Goal: Transaction & Acquisition: Purchase product/service

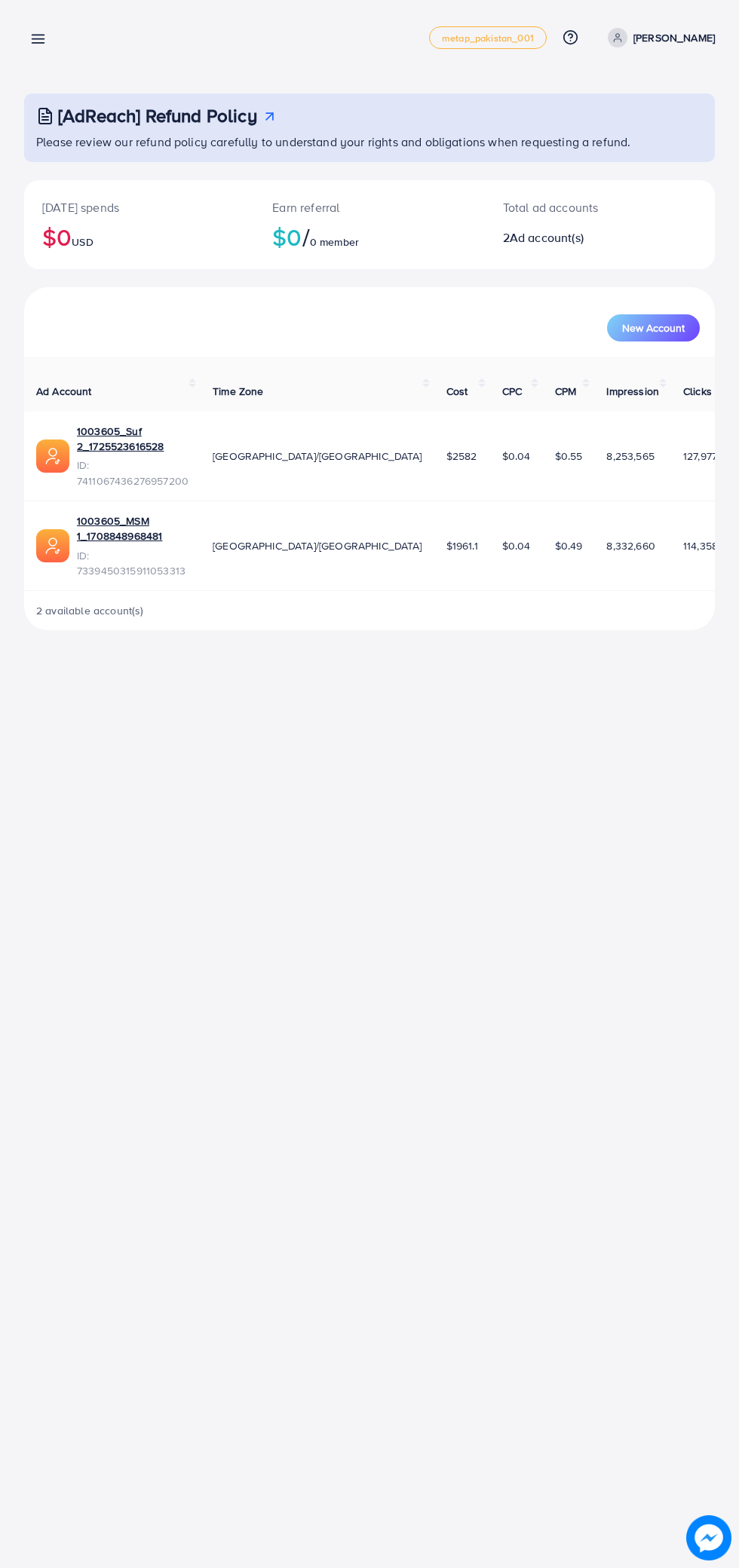
click at [38, 43] on line at bounding box center [39, 43] width 12 height 0
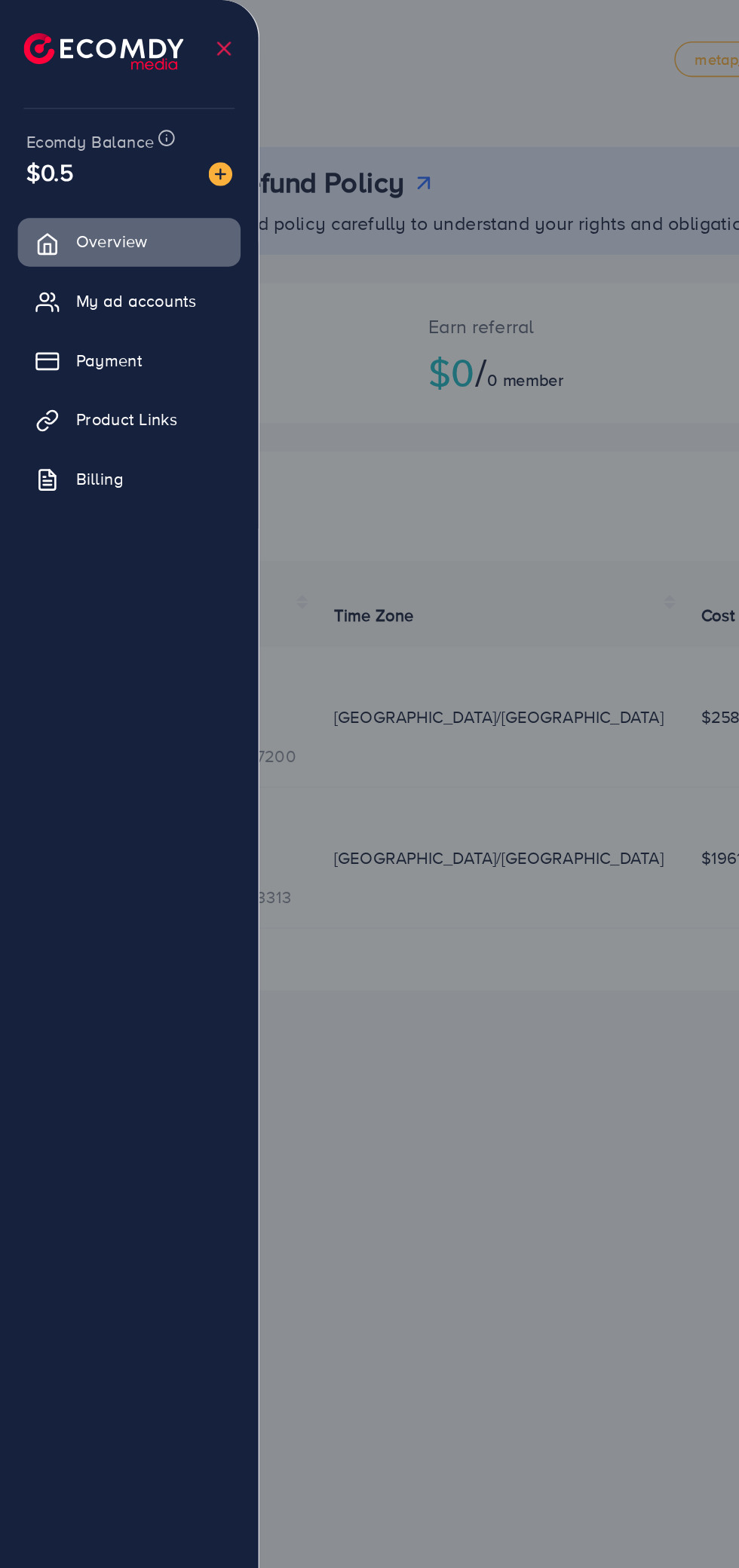
click at [112, 193] on span "My ad accounts" at bounding box center [87, 191] width 77 height 15
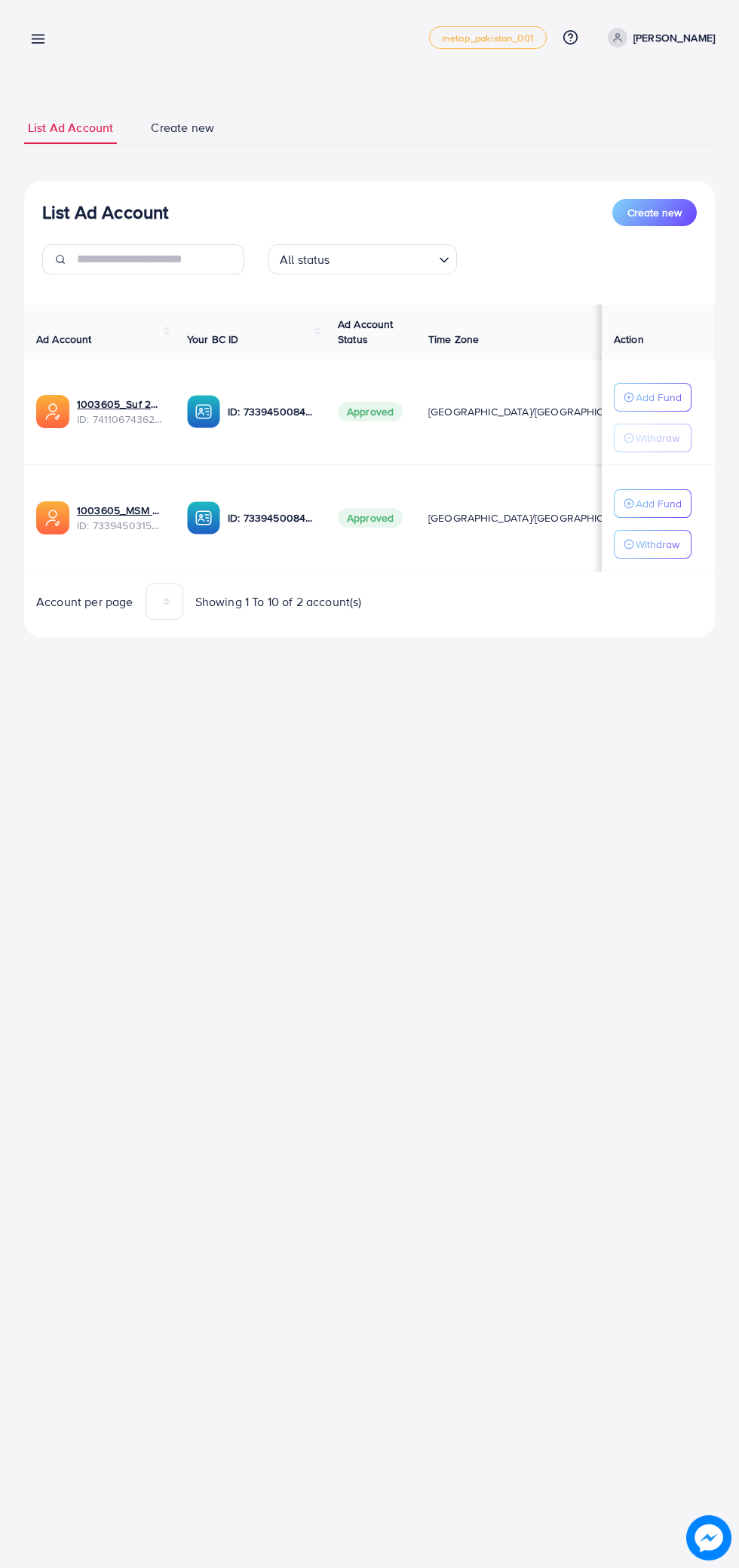
click at [38, 40] on line at bounding box center [39, 40] width 12 height 0
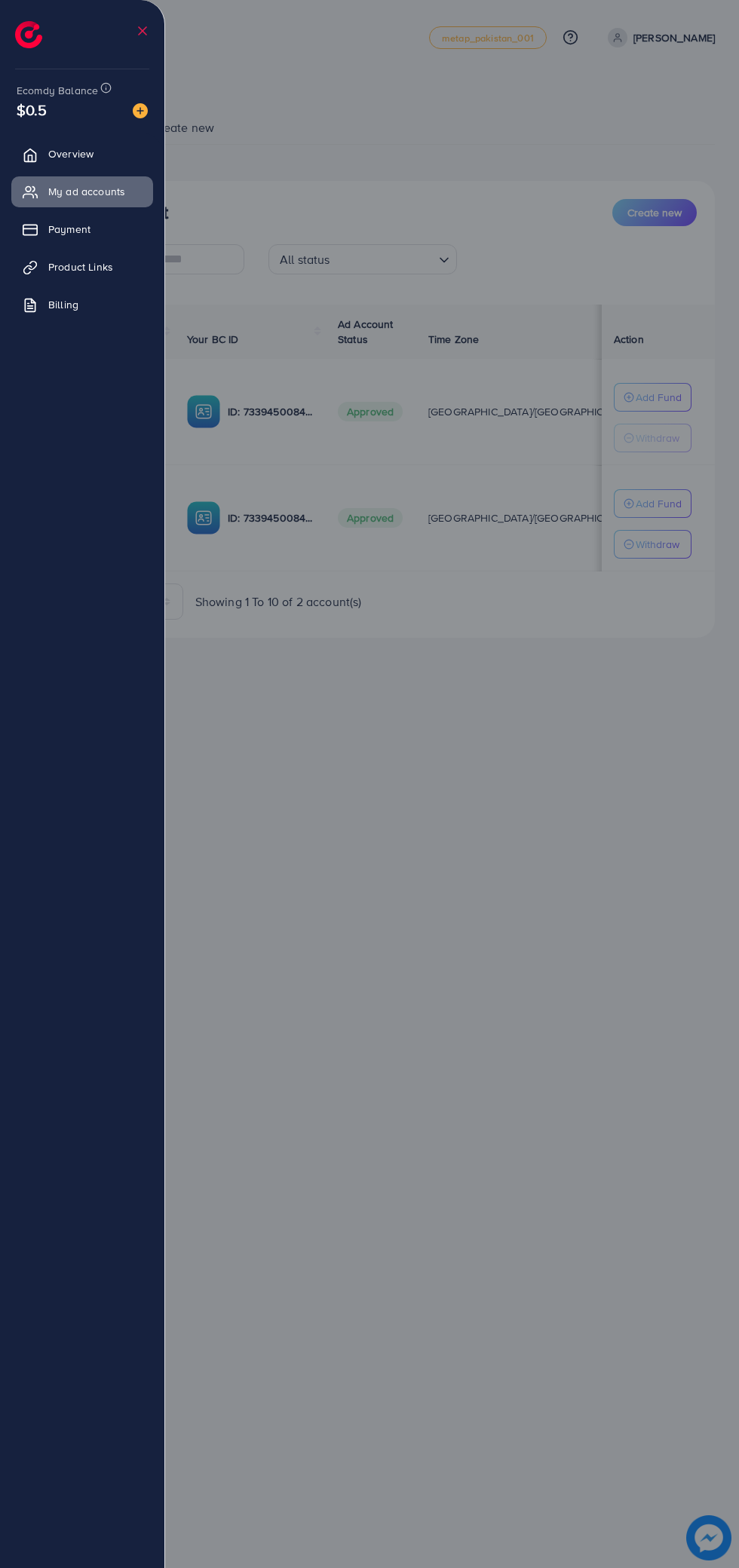
click at [141, 57] on li at bounding box center [142, 31] width 15 height 53
click at [139, 112] on img at bounding box center [140, 111] width 15 height 15
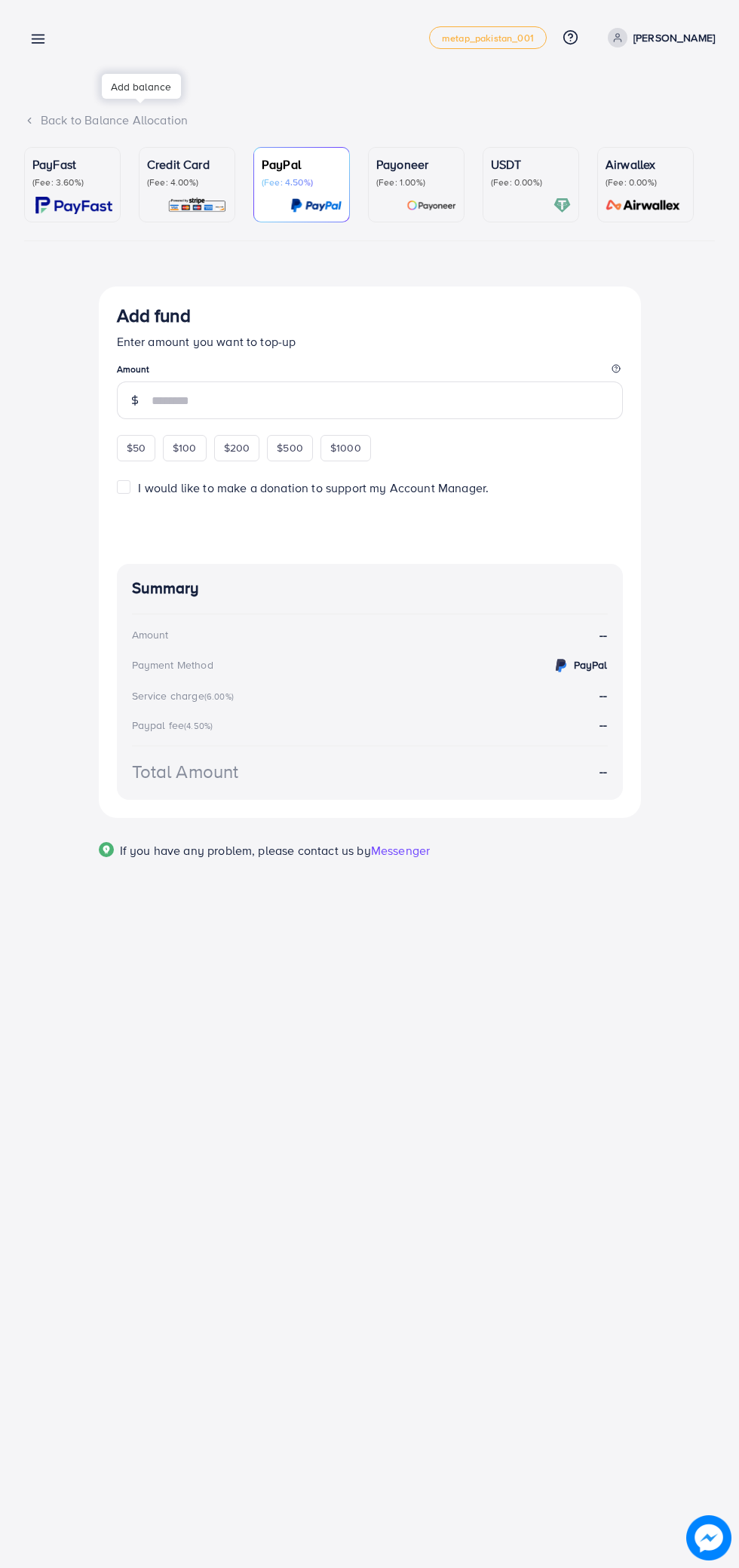
click at [141, 119] on div "Back to Balance Allocation" at bounding box center [369, 120] width 691 height 18
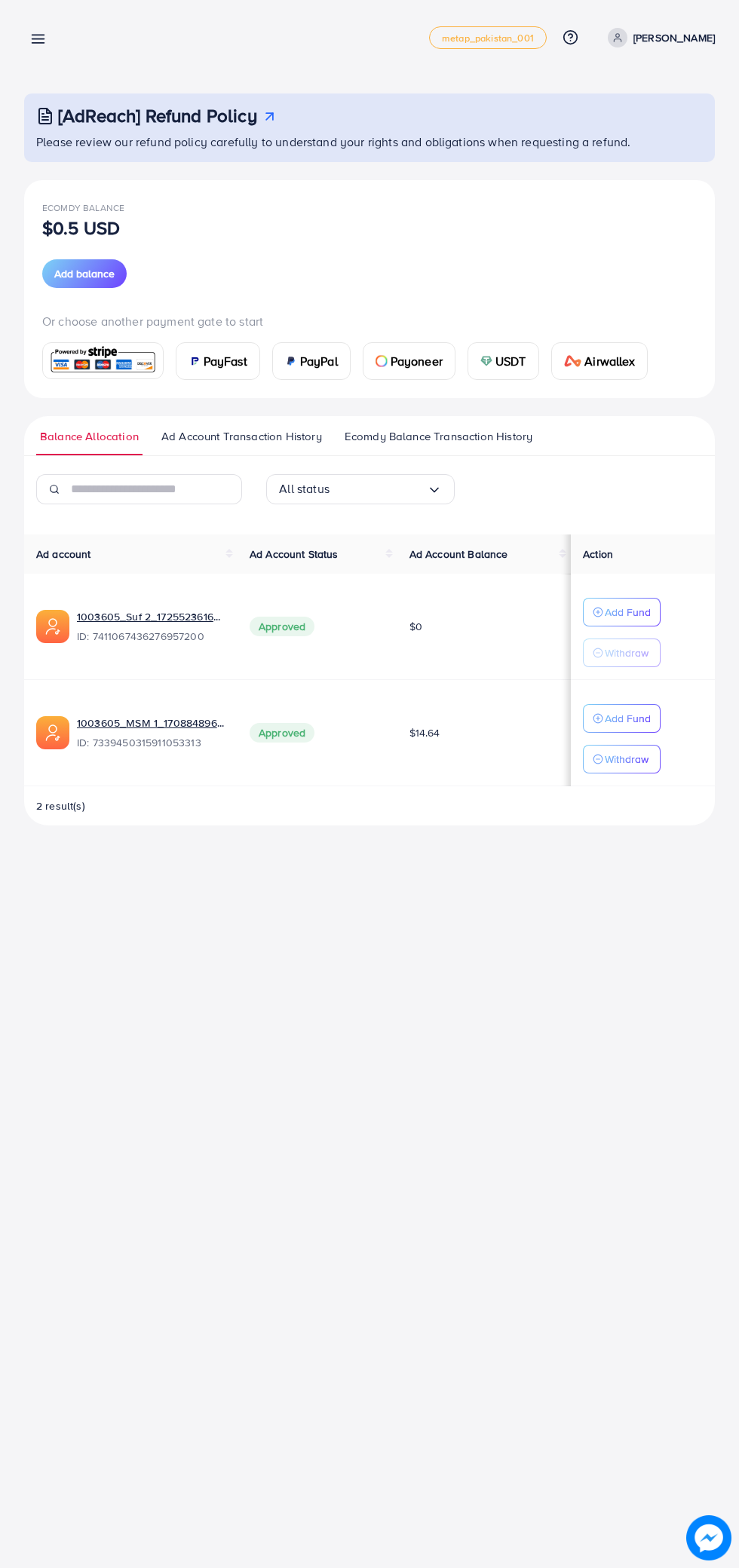
click at [105, 274] on span "Add balance" at bounding box center [84, 273] width 61 height 15
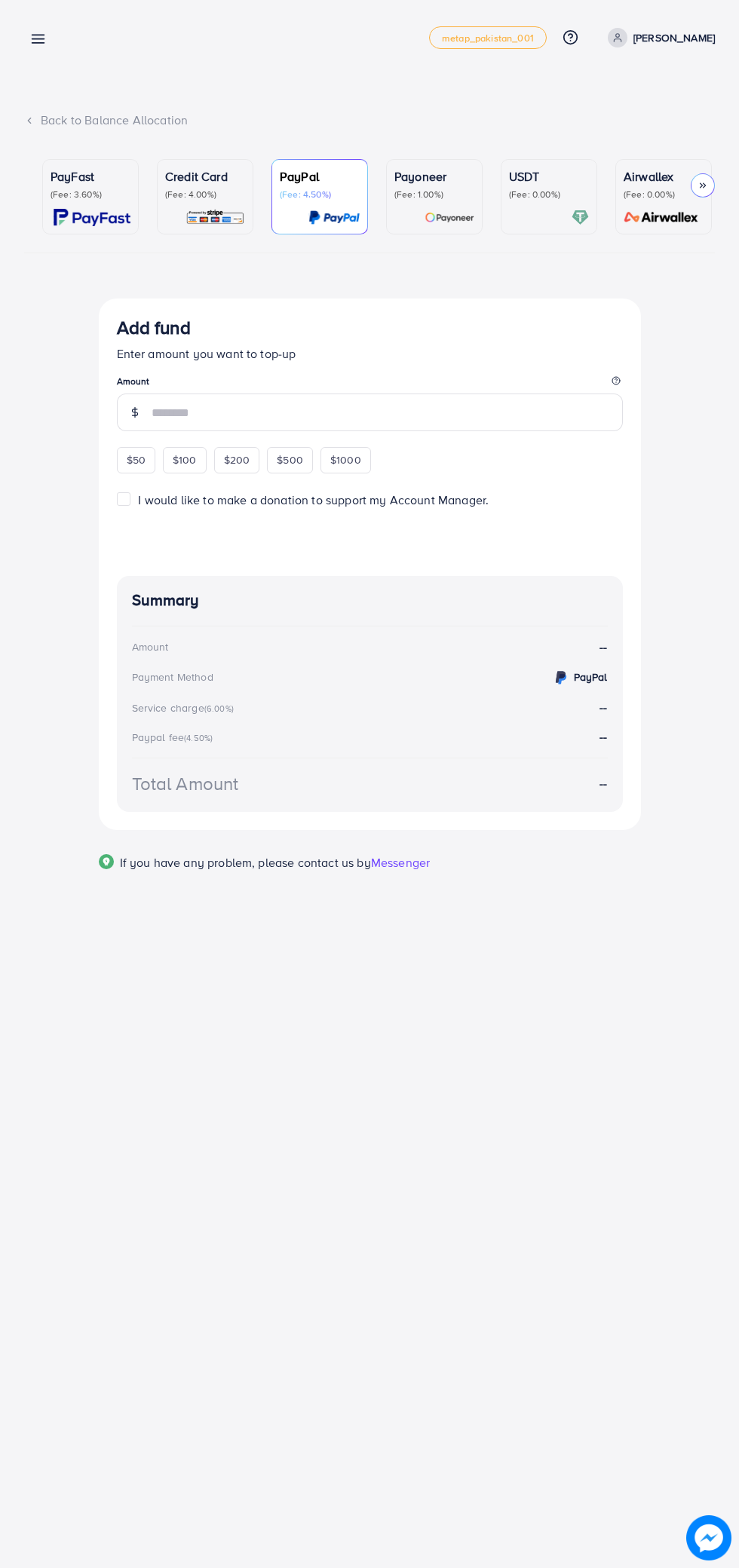
click at [211, 205] on div "Credit Card (Fee: 4.00%)" at bounding box center [205, 196] width 80 height 59
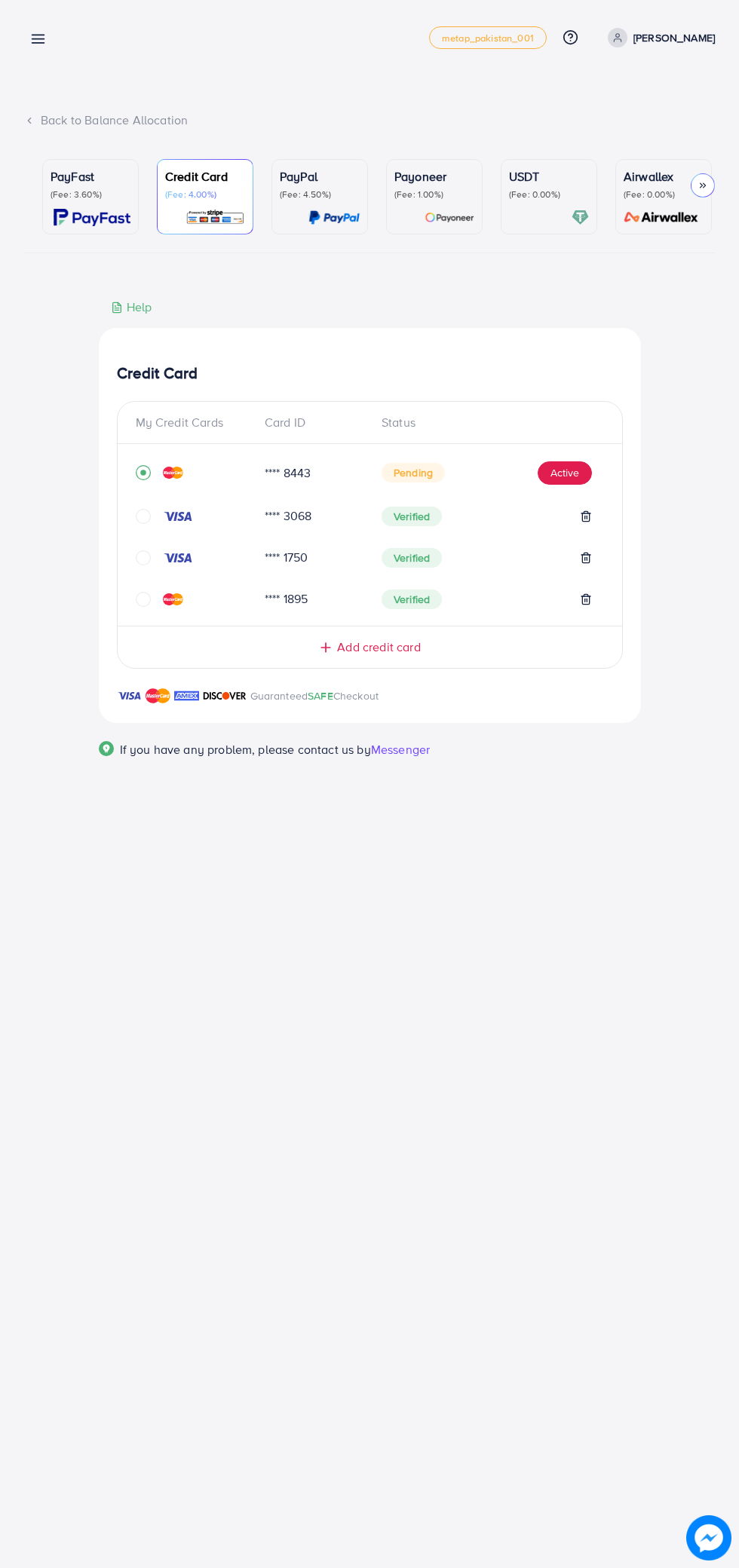
click at [61, 220] on img at bounding box center [92, 218] width 77 height 18
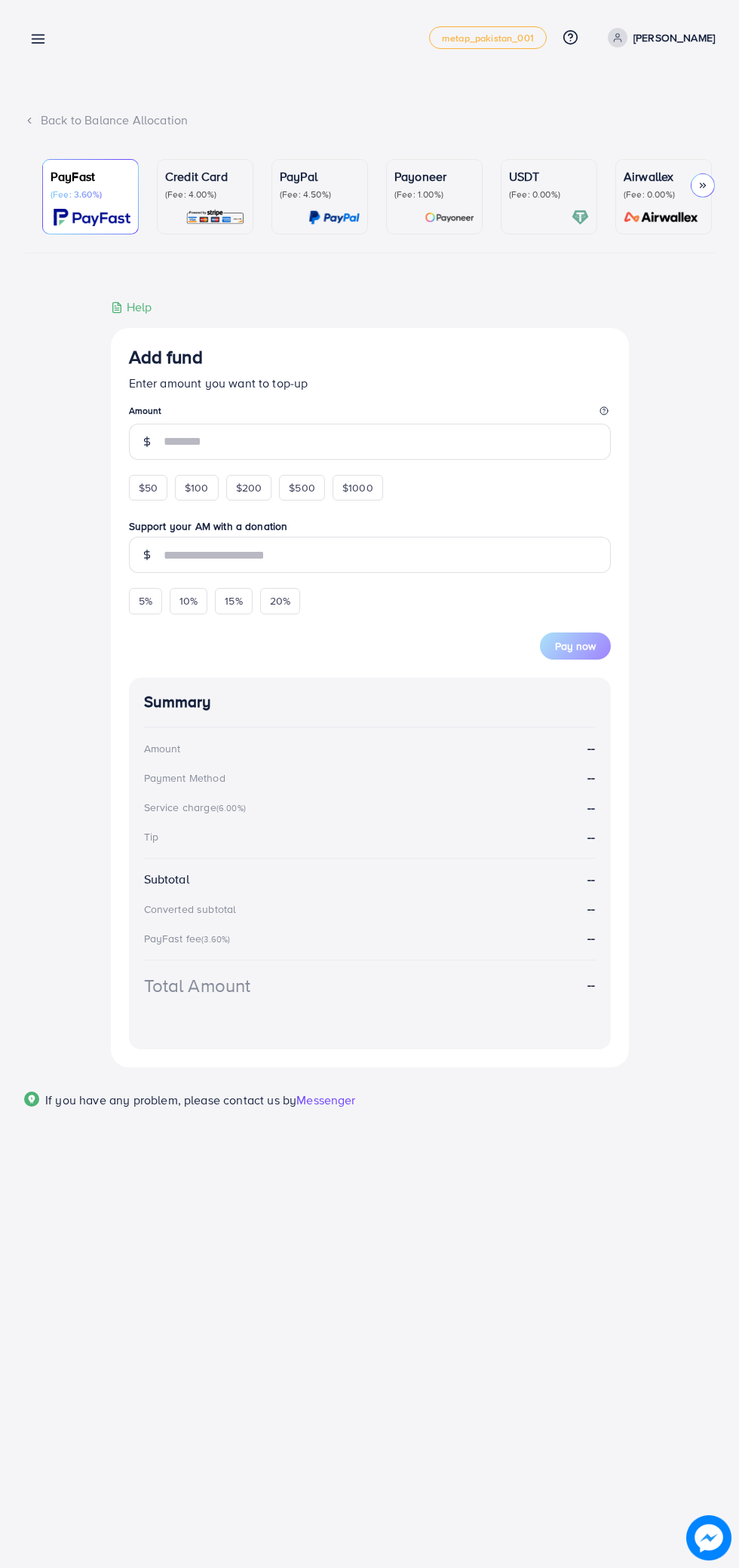
click at [499, 423] on legend "Amount" at bounding box center [370, 413] width 482 height 18
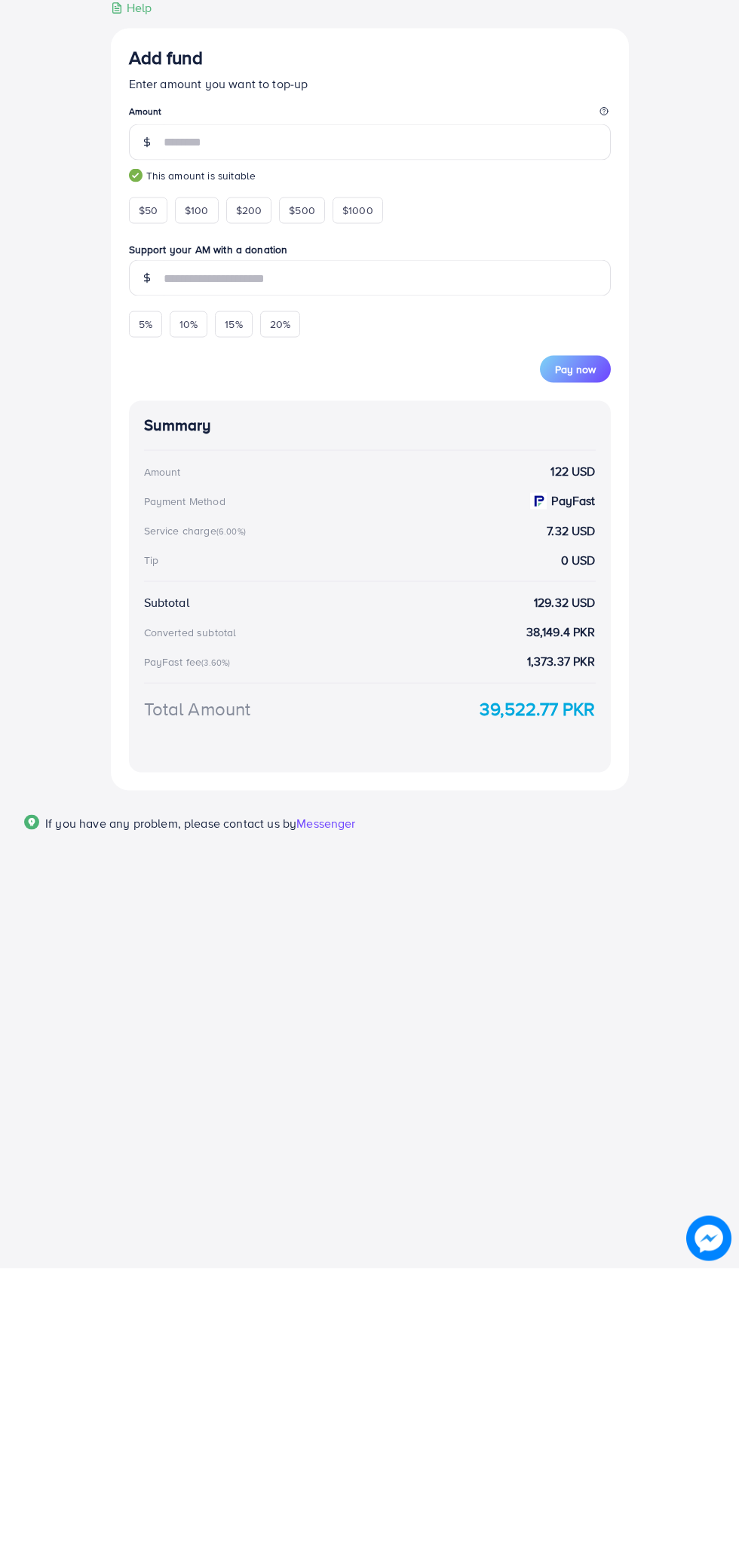
click at [589, 676] on span "Pay now" at bounding box center [576, 668] width 40 height 15
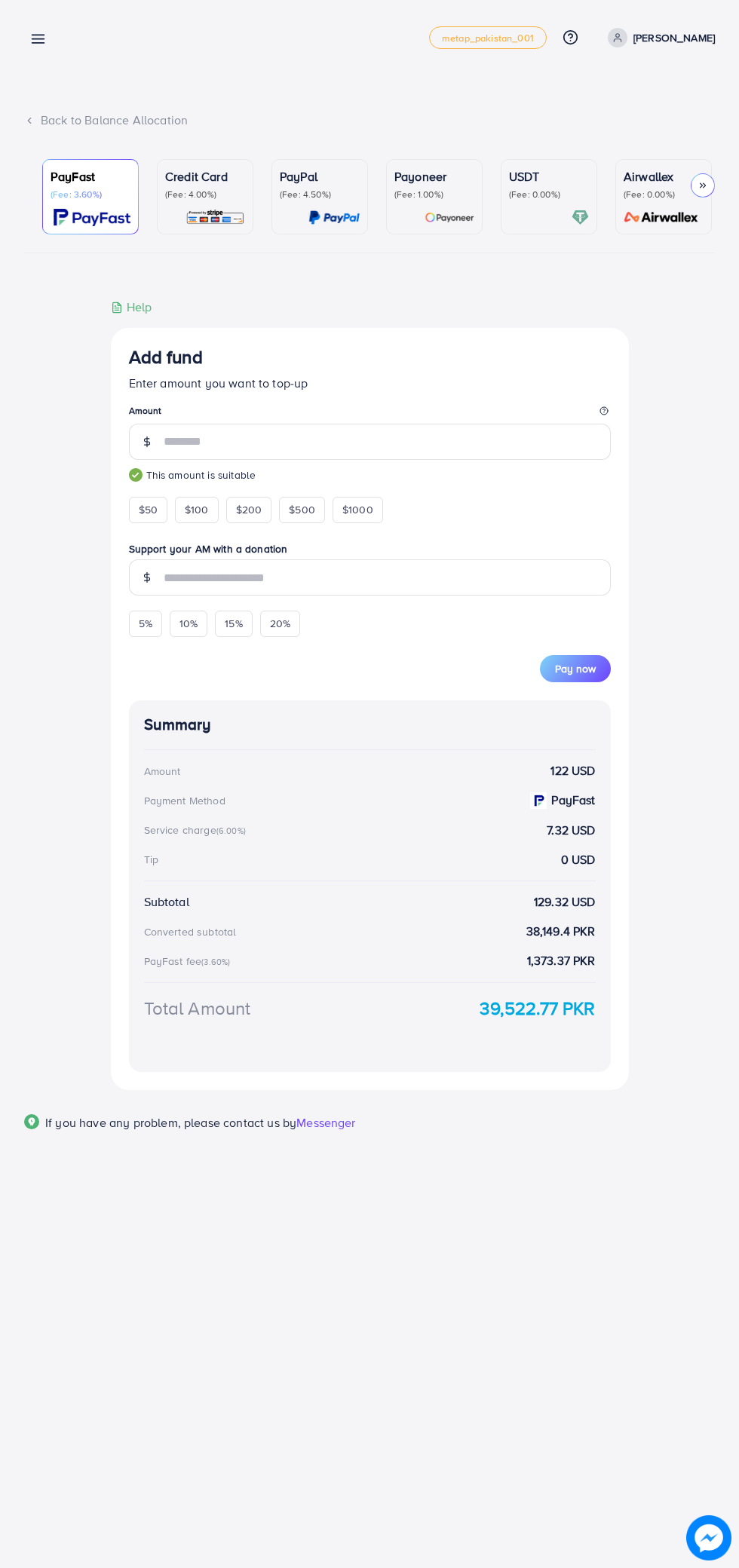
click at [558, 674] on span "Pay now" at bounding box center [576, 668] width 40 height 15
click at [738, 856] on div "Back to Balance Allocation PayFast (Fee: 3.60%) Credit Card (Fee: 4.00%) PayPal…" at bounding box center [369, 596] width 739 height 1192
click at [609, 661] on div "Pay now" at bounding box center [370, 659] width 482 height 45
click at [590, 683] on button "Pay now" at bounding box center [575, 668] width 71 height 27
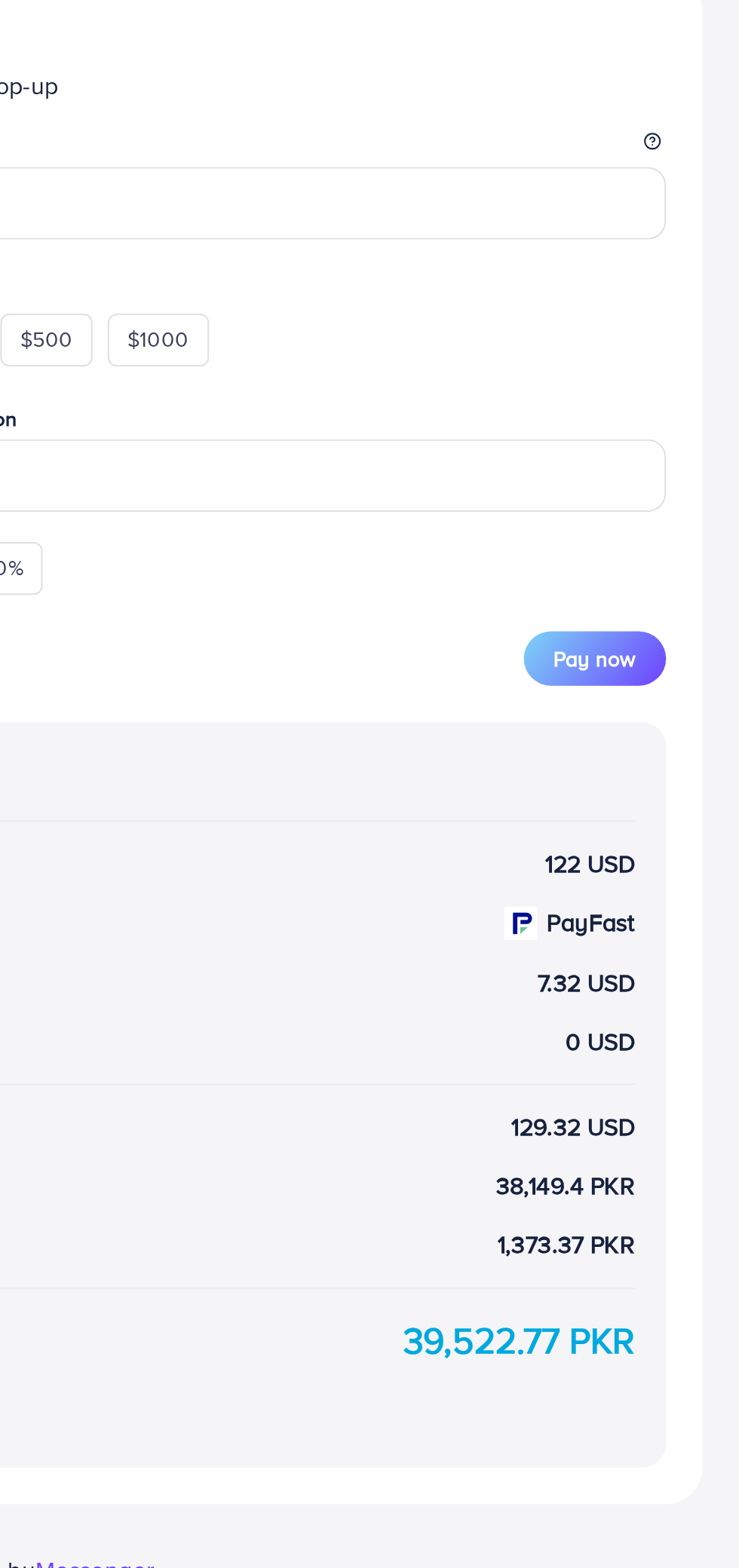
click at [596, 679] on button "Pay now" at bounding box center [575, 668] width 71 height 27
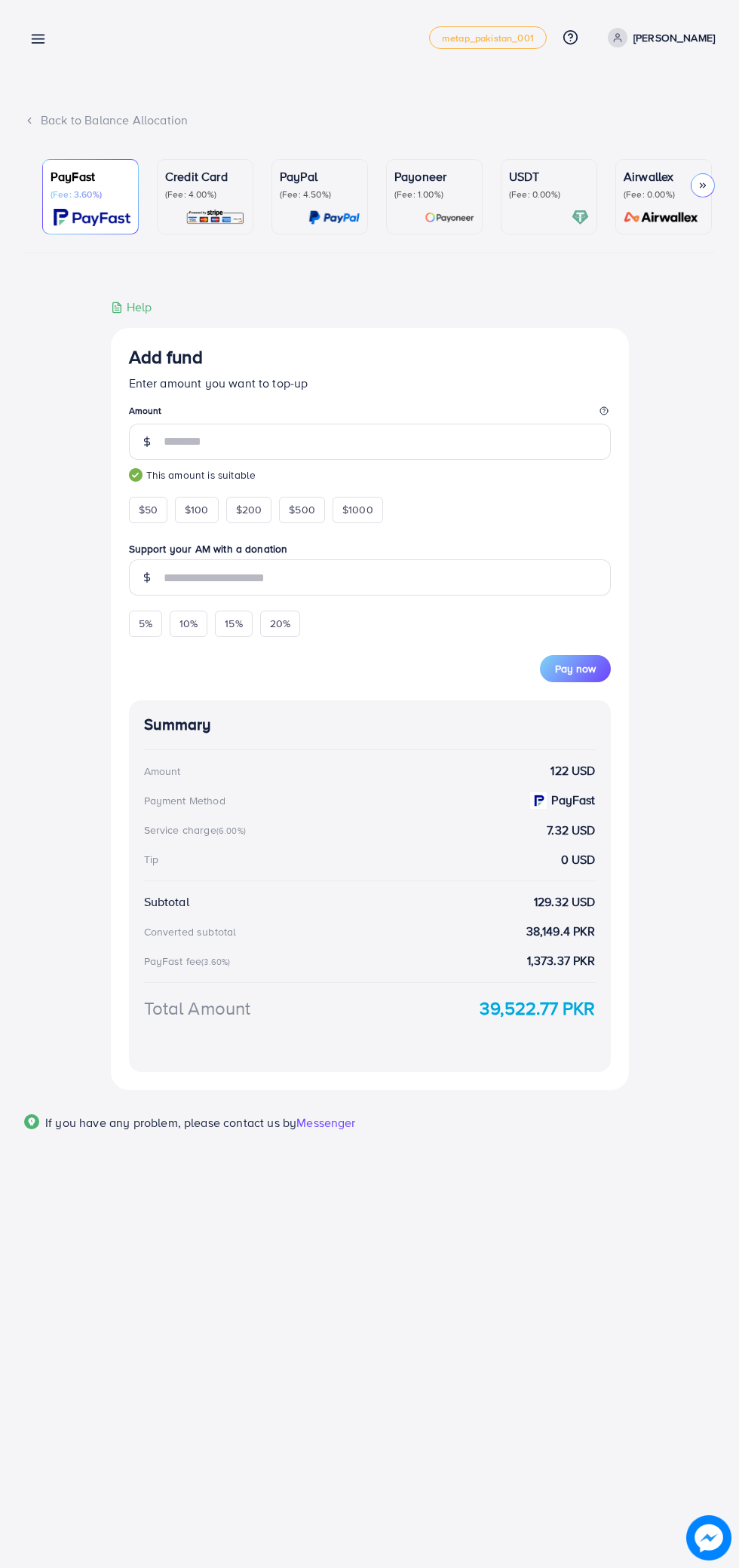
click at [706, 189] on icon at bounding box center [703, 185] width 11 height 11
click at [568, 672] on span "Pay now" at bounding box center [576, 668] width 40 height 15
click at [29, 42] on link at bounding box center [34, 38] width 22 height 18
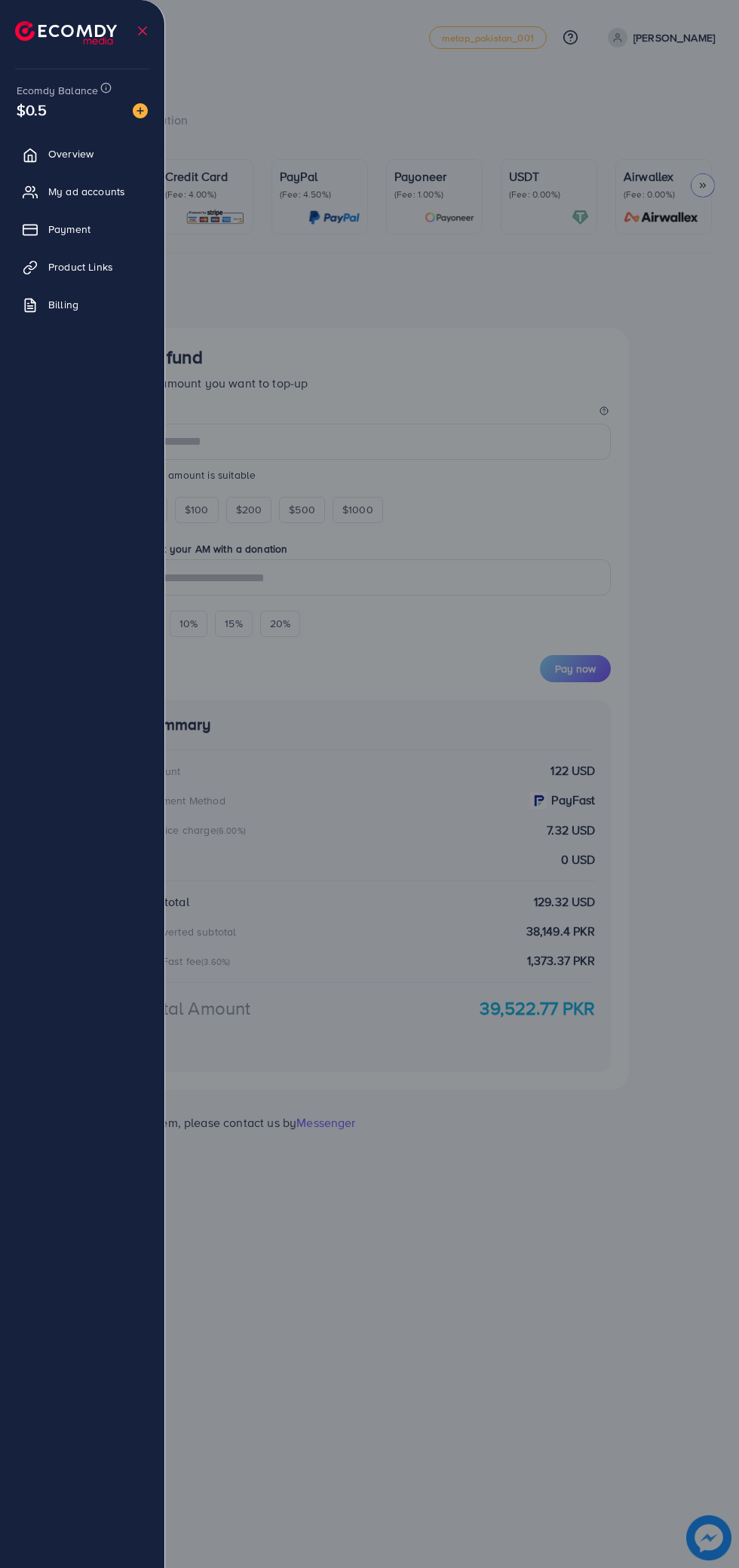
click at [421, 205] on div at bounding box center [369, 941] width 739 height 1882
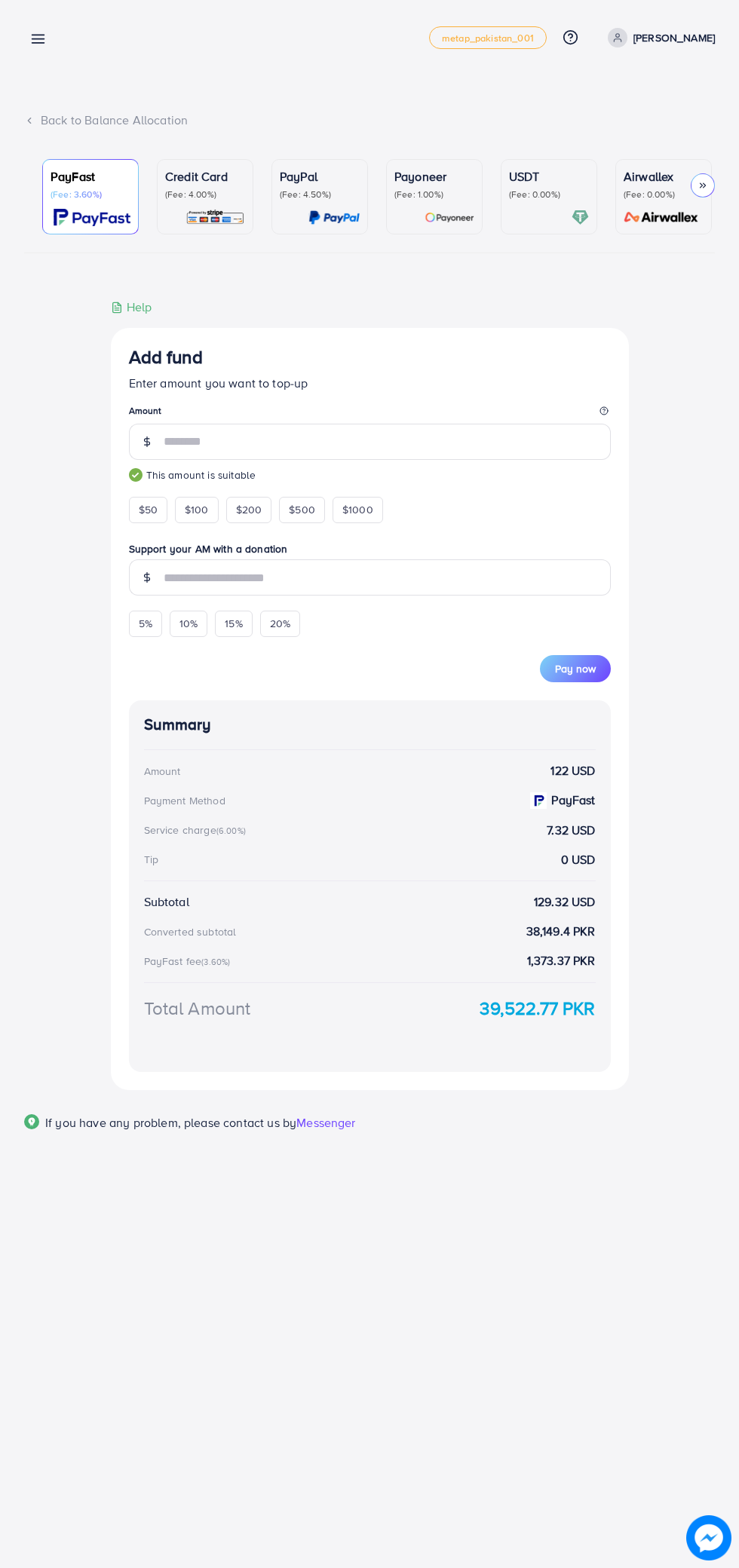
click at [345, 372] on div "Add fund" at bounding box center [370, 360] width 482 height 28
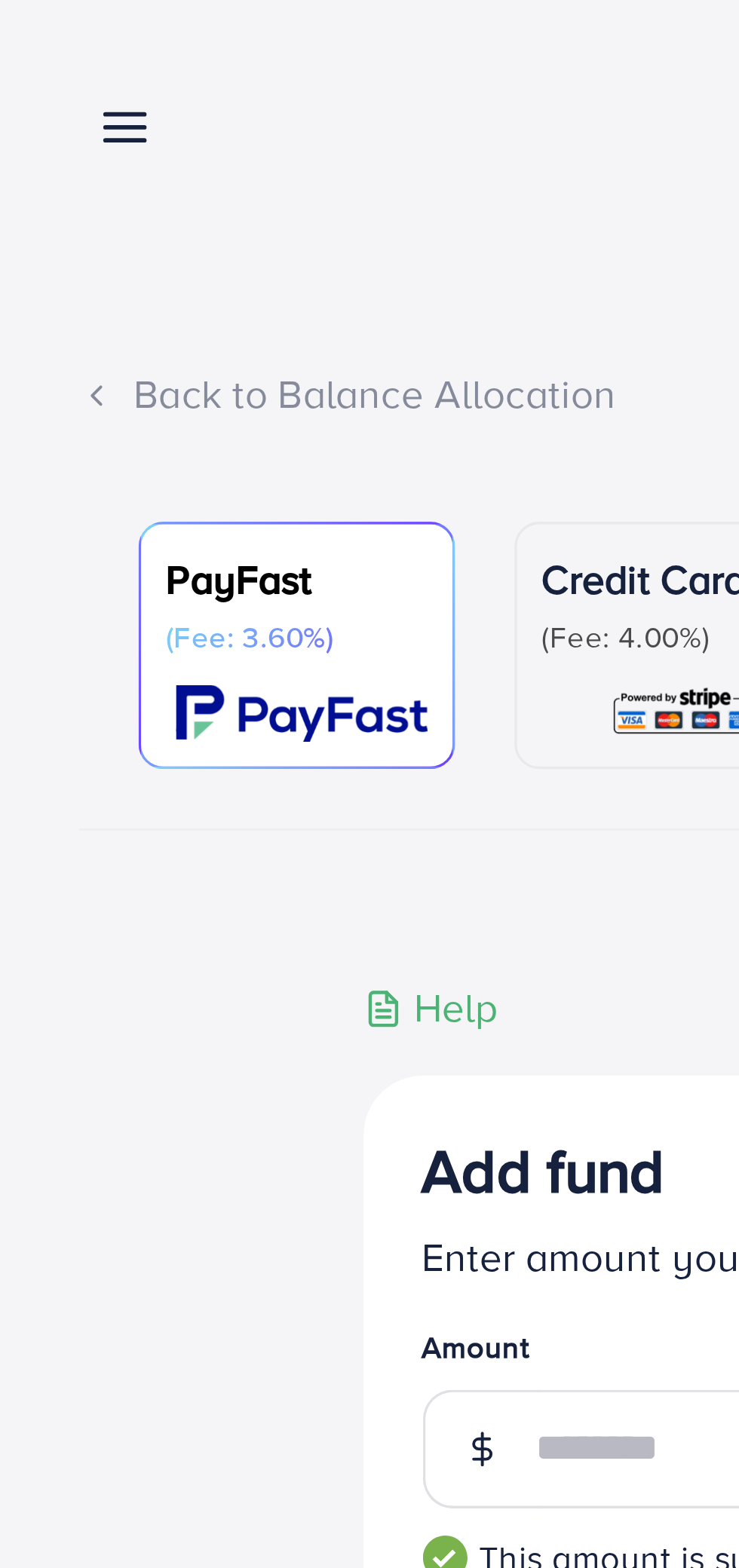
click at [39, 43] on line at bounding box center [39, 43] width 12 height 0
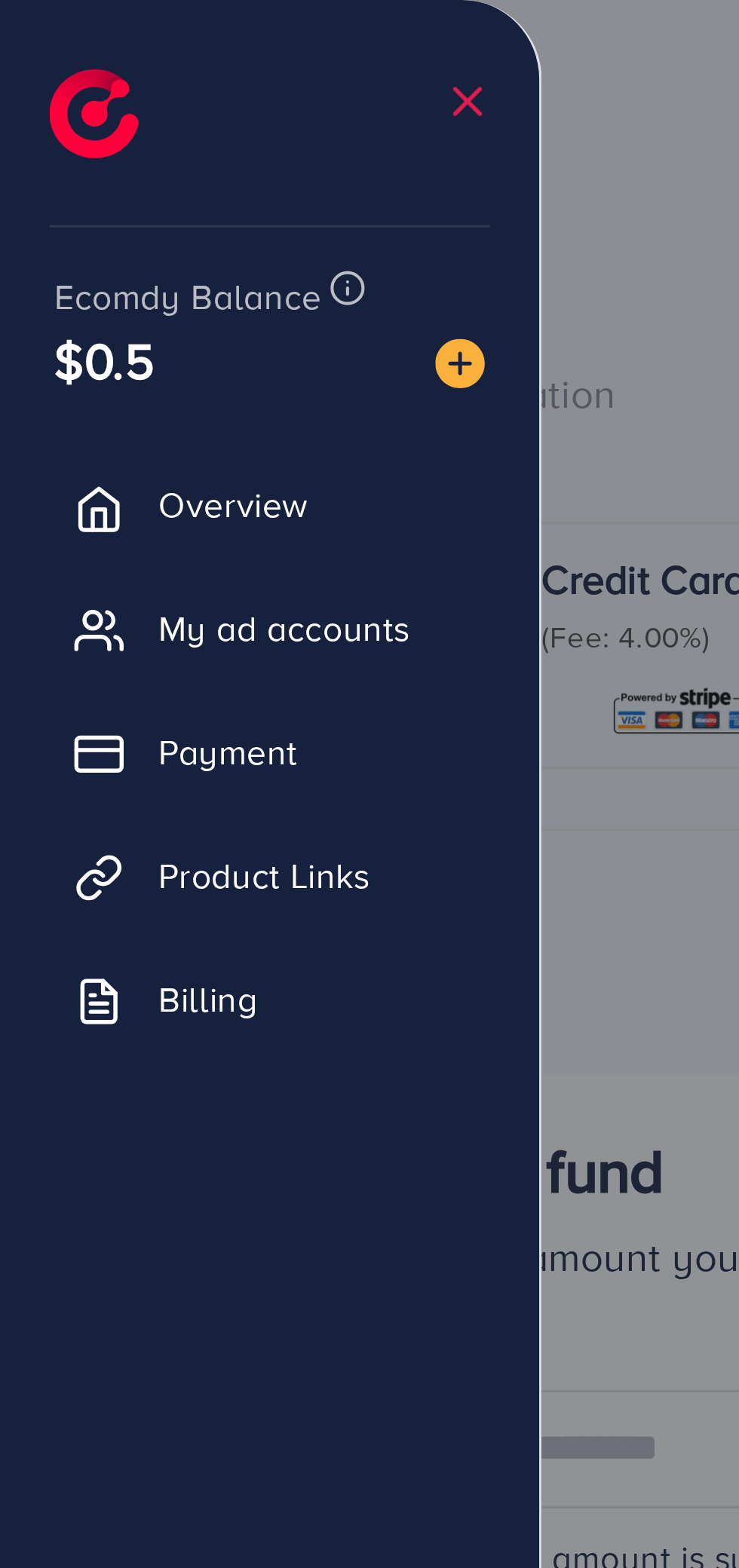
click at [139, 109] on img at bounding box center [140, 111] width 15 height 15
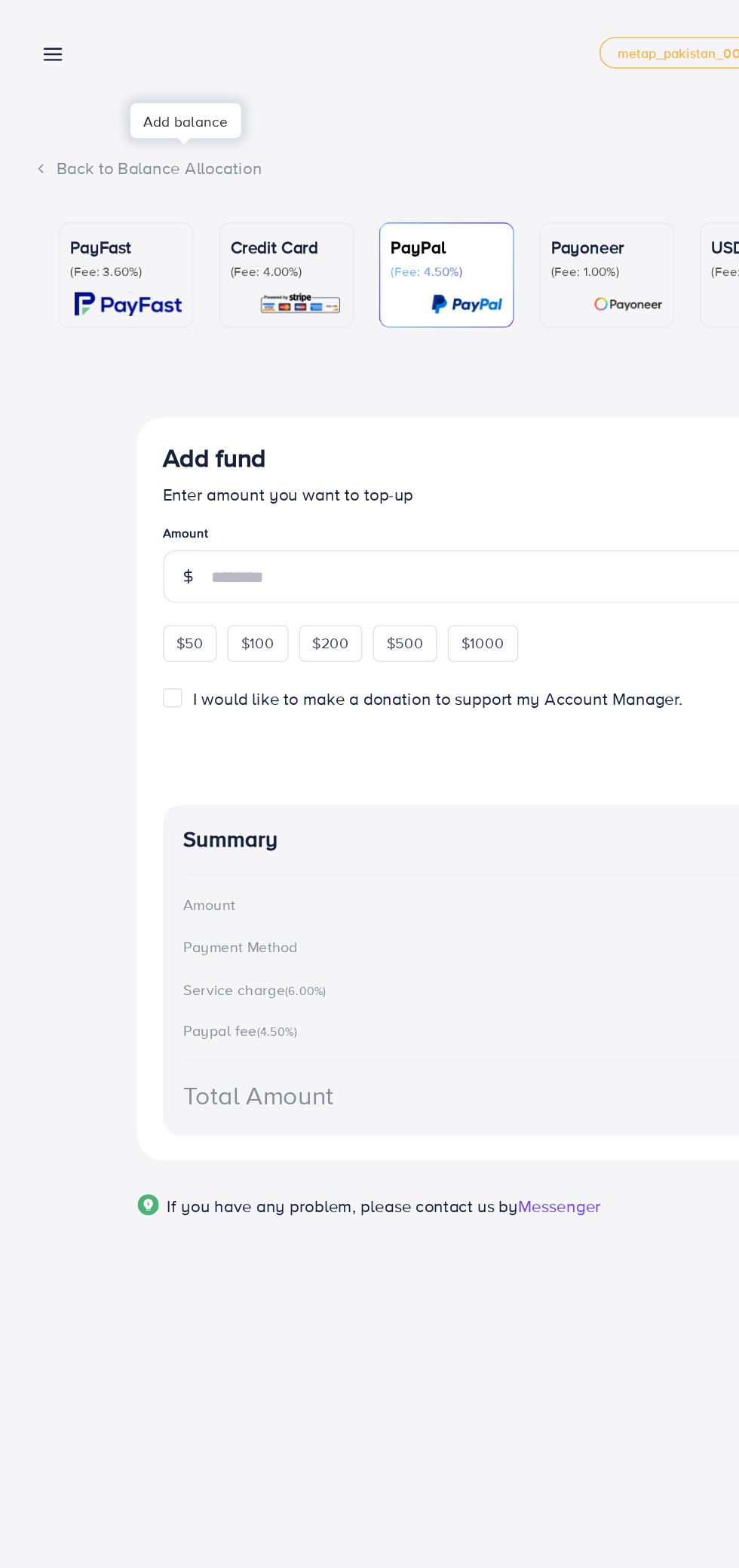
click at [130, 178] on p "PayFast" at bounding box center [90, 176] width 80 height 18
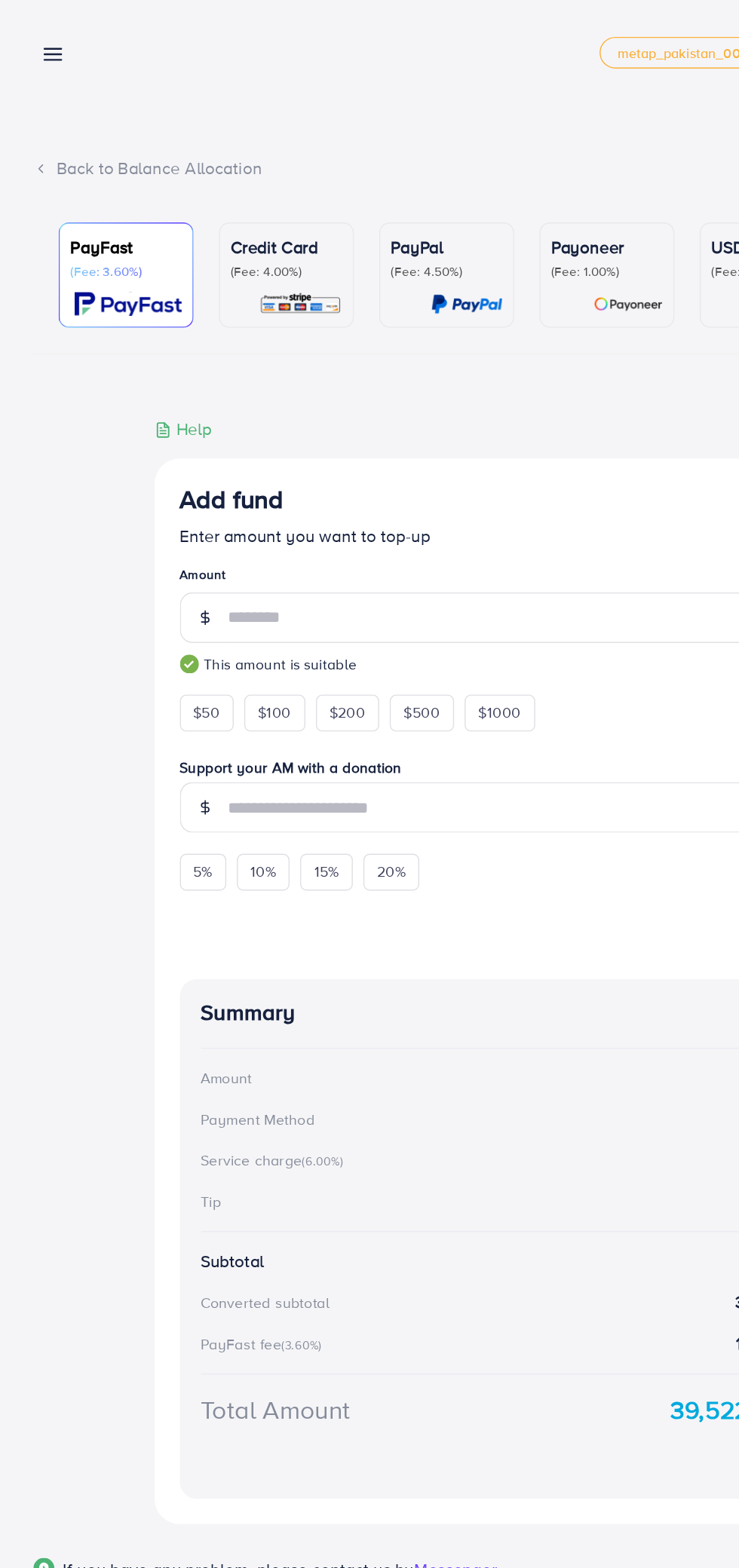
click at [196, 511] on span "$100" at bounding box center [196, 509] width 24 height 15
type input "***"
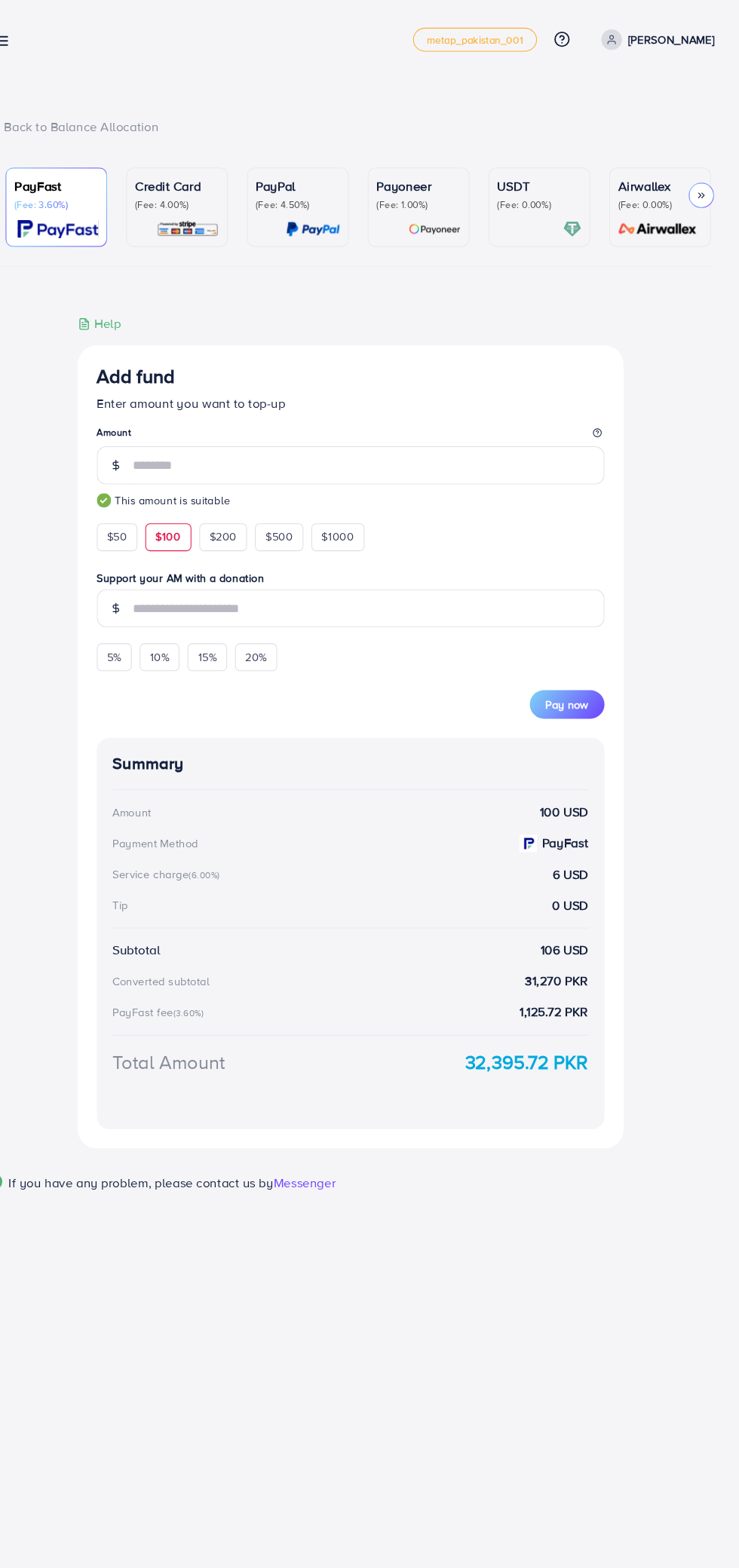
click at [590, 668] on span "Pay now" at bounding box center [576, 668] width 40 height 15
click at [598, 668] on button "Pay now" at bounding box center [575, 668] width 71 height 27
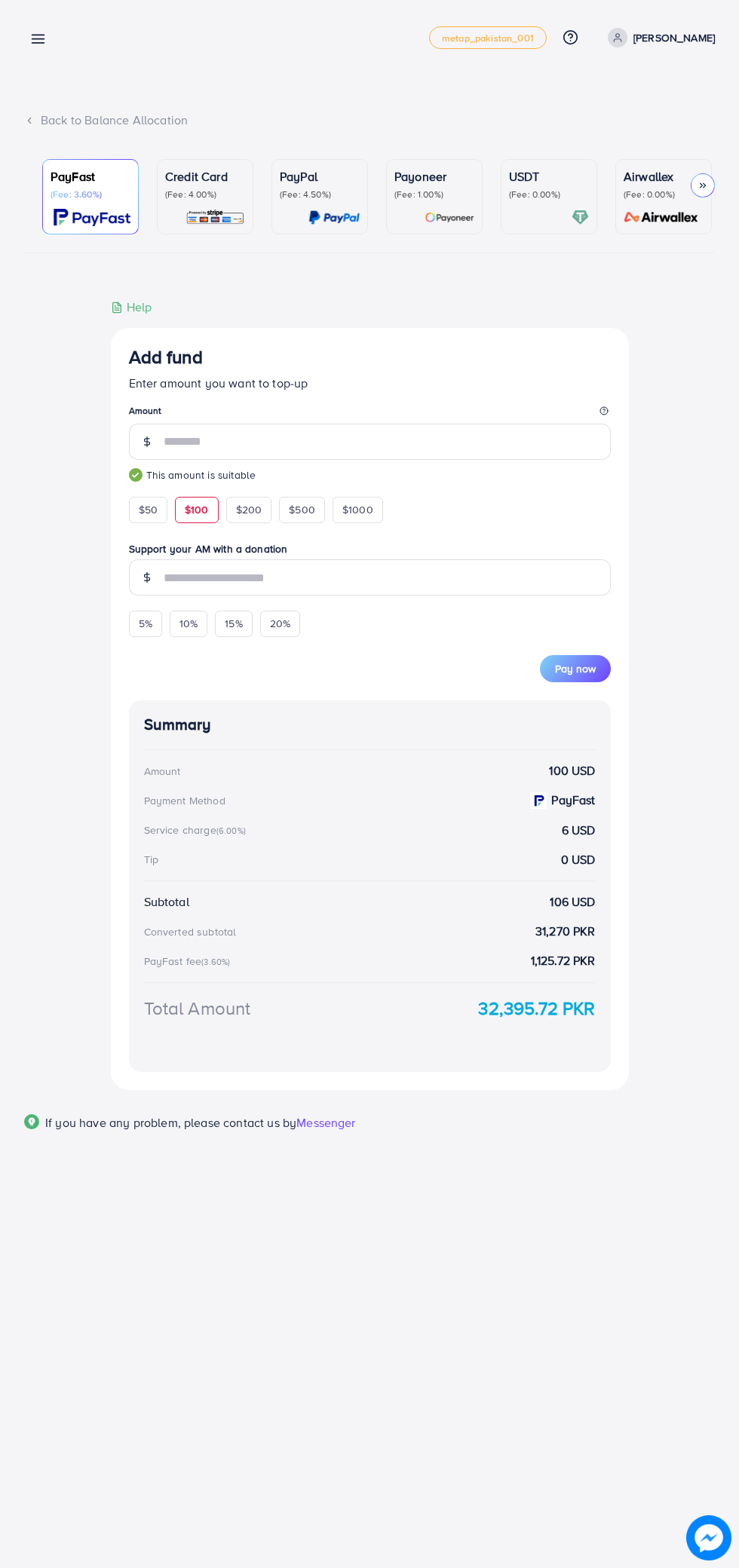
click at [586, 676] on span "Pay now" at bounding box center [576, 668] width 40 height 15
click at [25, 37] on link at bounding box center [34, 38] width 22 height 18
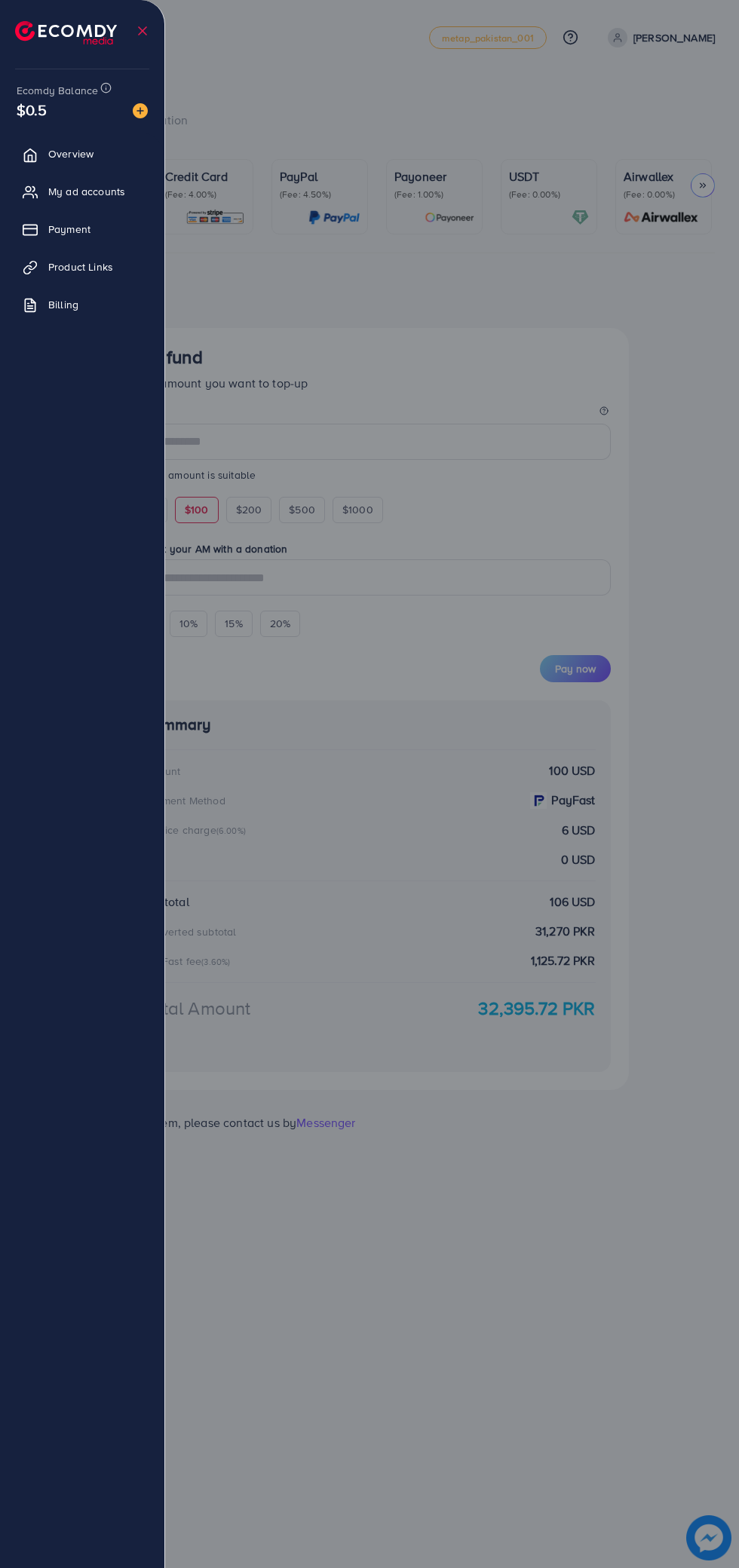
click at [663, 499] on div at bounding box center [369, 941] width 739 height 1882
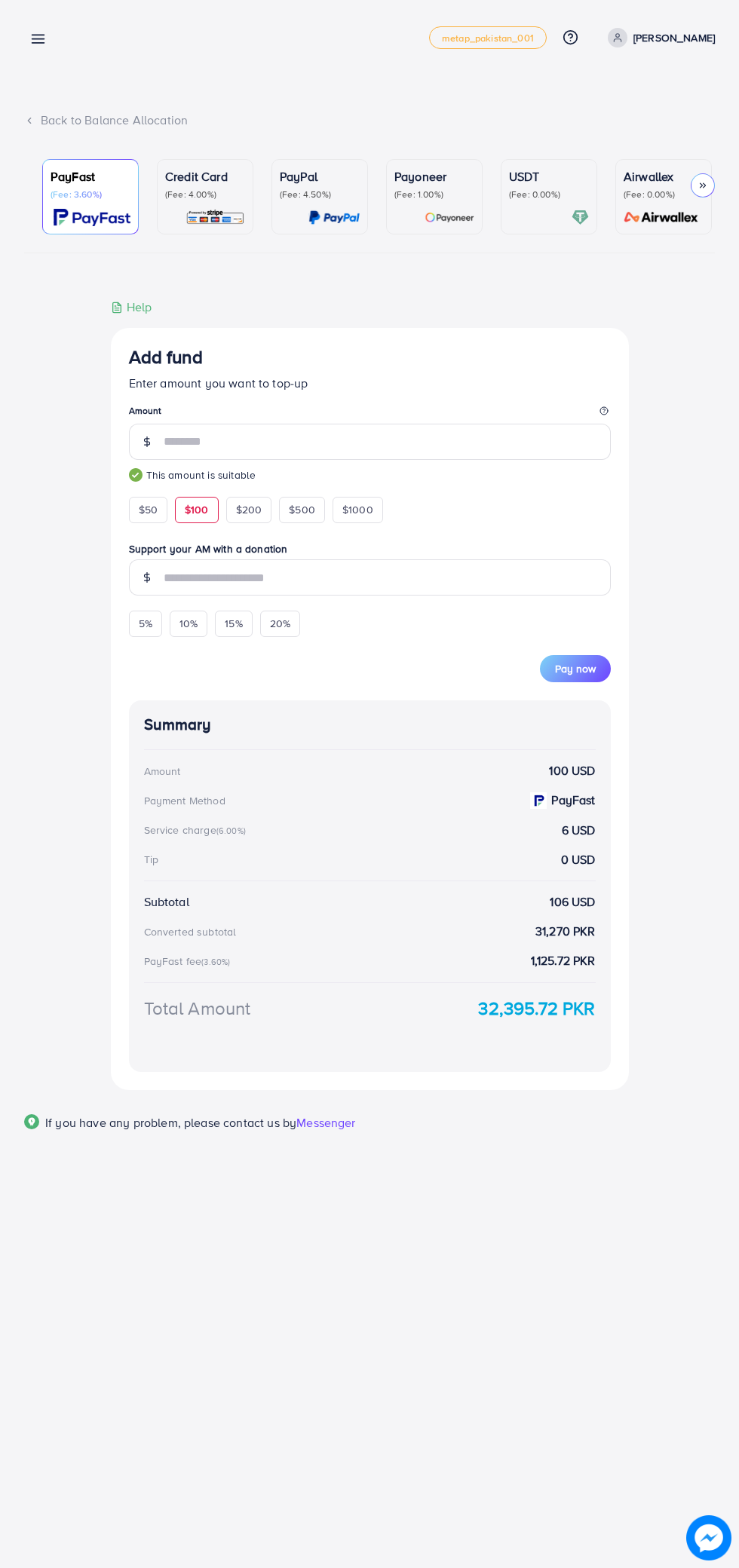
click at [74, 50] on div "Add fund metap_pakistan_001 Help Center Contact Support Plans and Pricing Term …" at bounding box center [369, 38] width 691 height 42
click at [40, 40] on line at bounding box center [39, 40] width 12 height 0
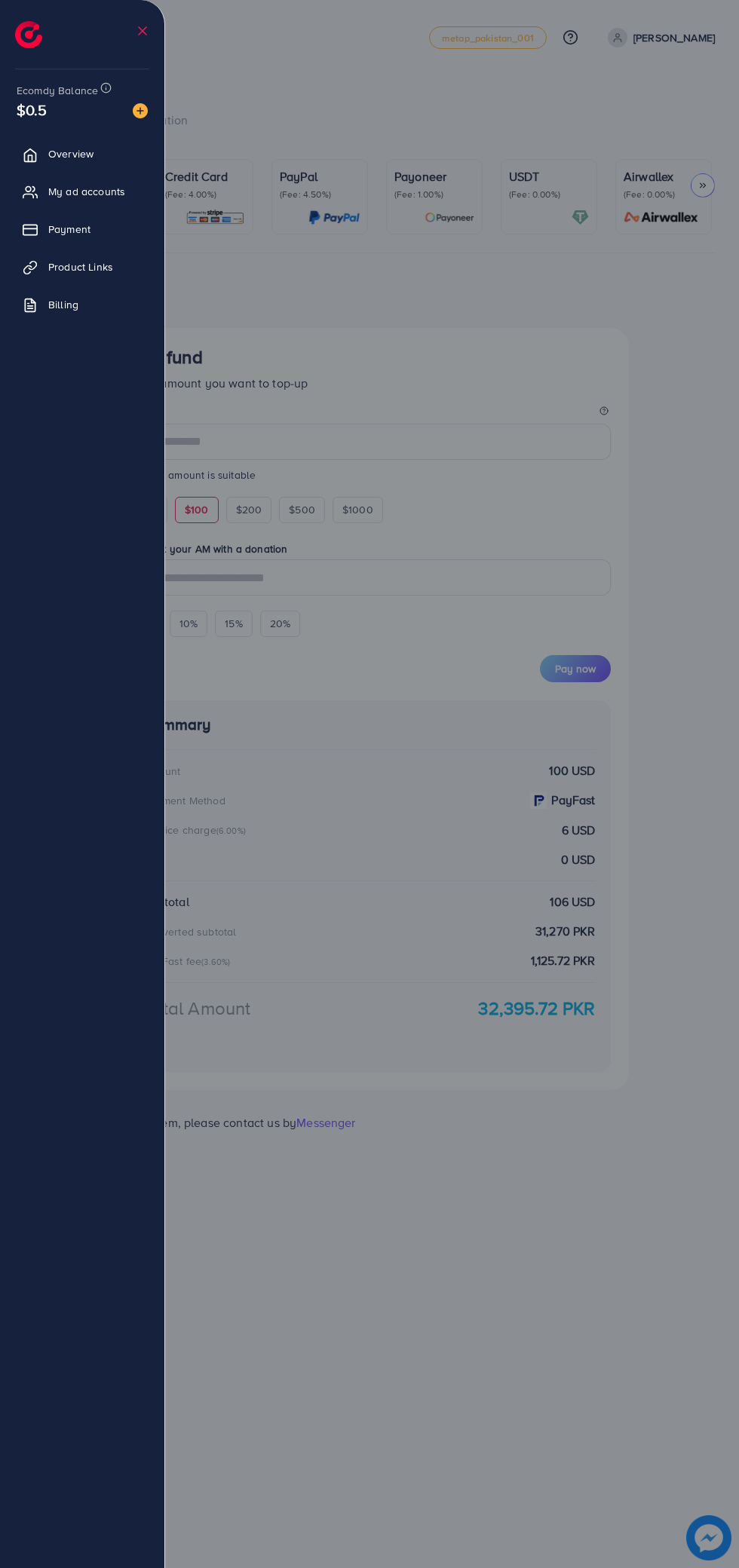
click at [544, 565] on div at bounding box center [369, 941] width 739 height 1882
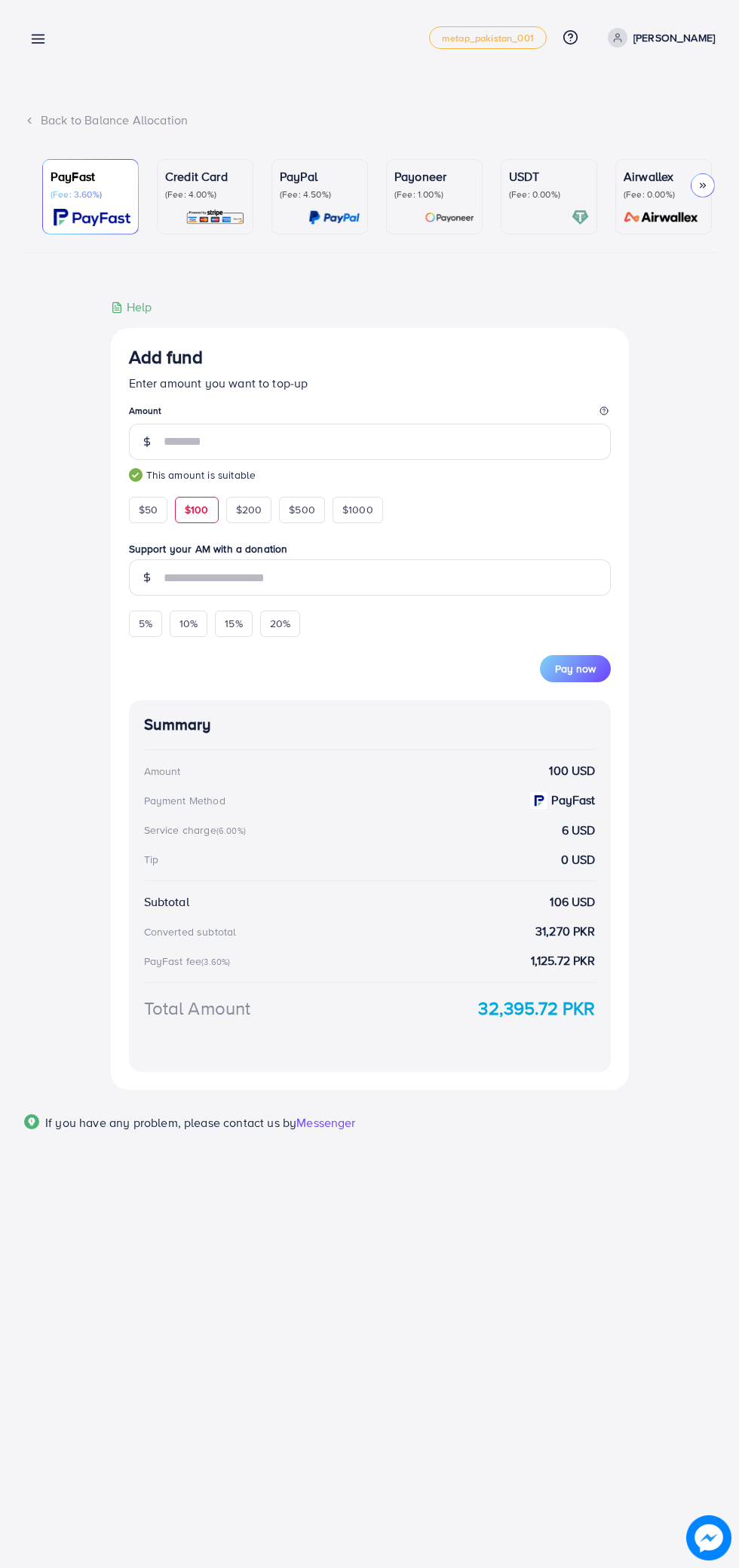
click at [577, 669] on span "Pay now" at bounding box center [576, 668] width 40 height 15
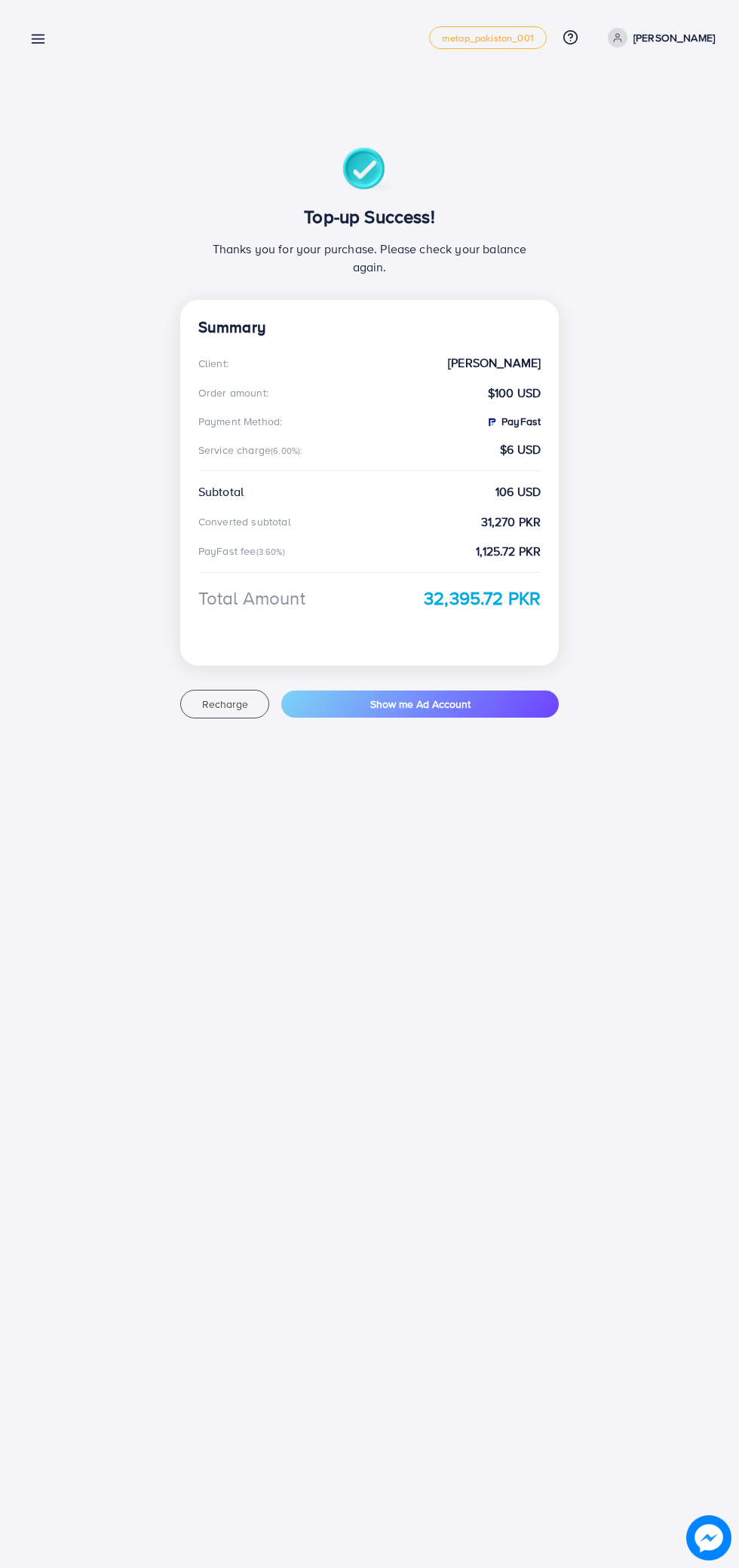
click at [40, 40] on line at bounding box center [39, 40] width 12 height 0
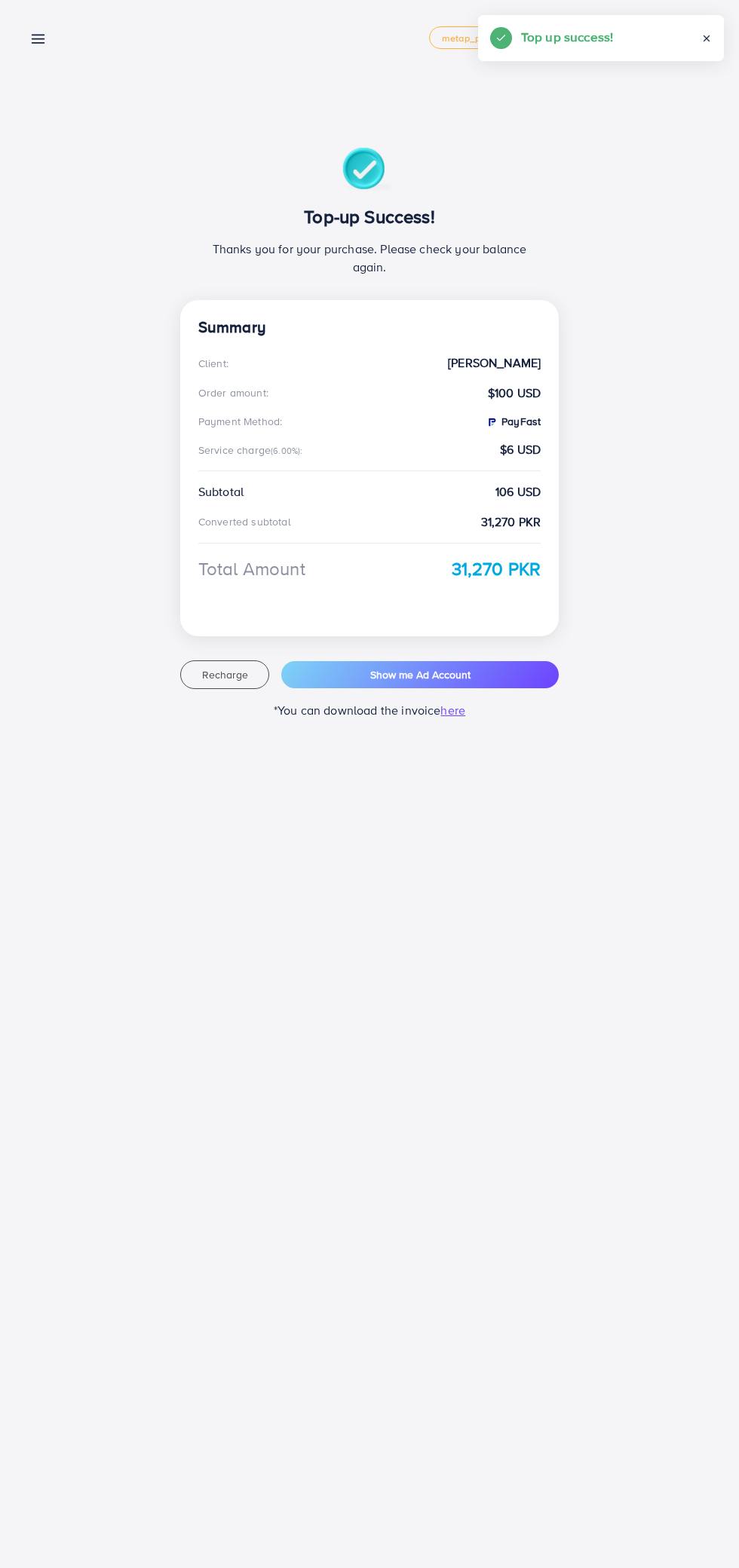
click at [40, 40] on line at bounding box center [39, 40] width 12 height 0
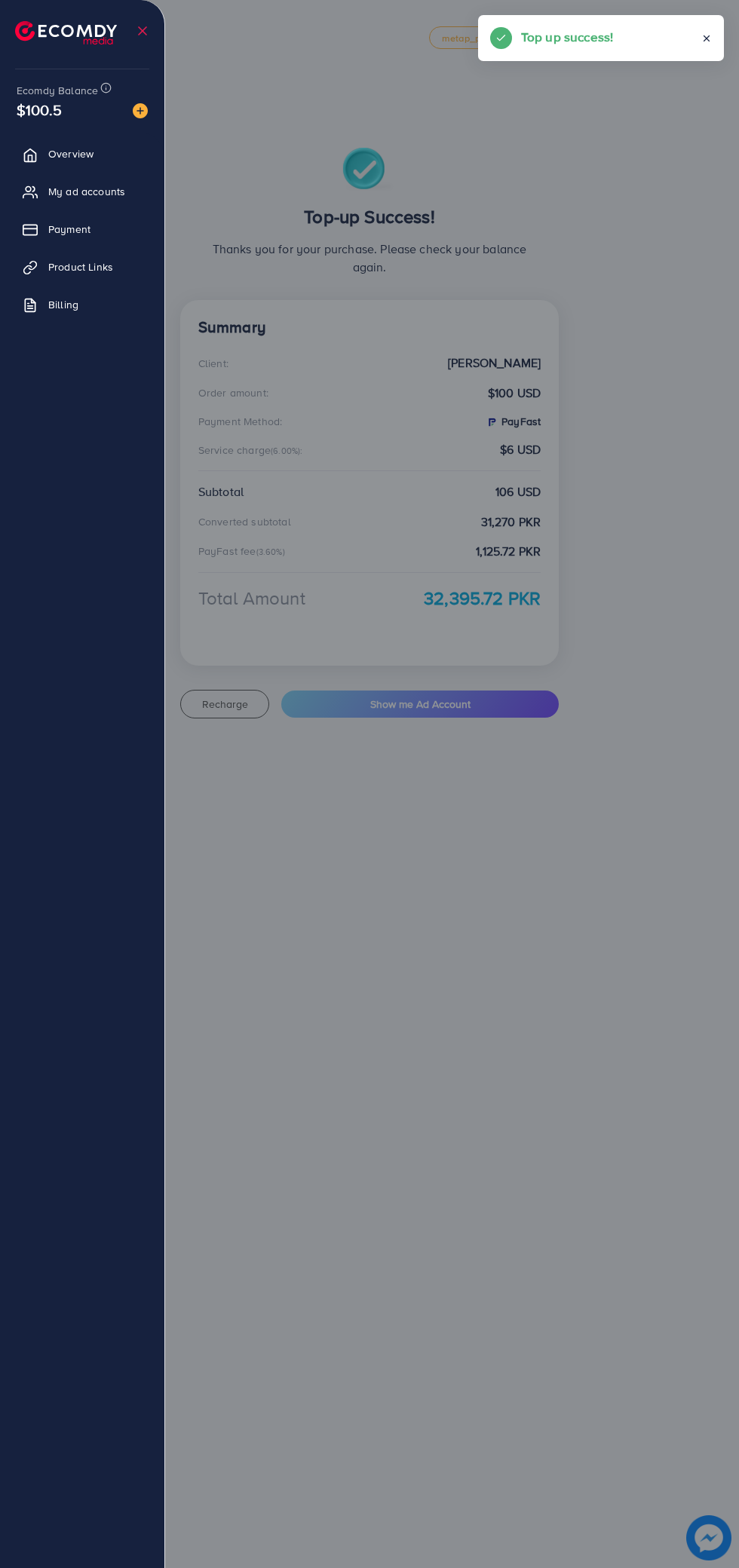
click at [112, 199] on span "My ad accounts" at bounding box center [87, 191] width 77 height 15
